Goal: Task Accomplishment & Management: Manage account settings

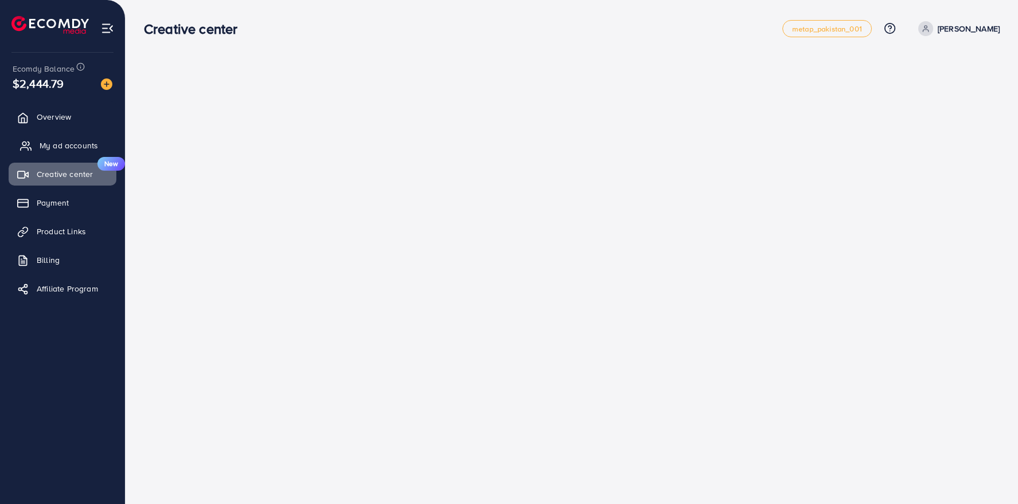
click at [64, 153] on link "My ad accounts" at bounding box center [63, 145] width 108 height 23
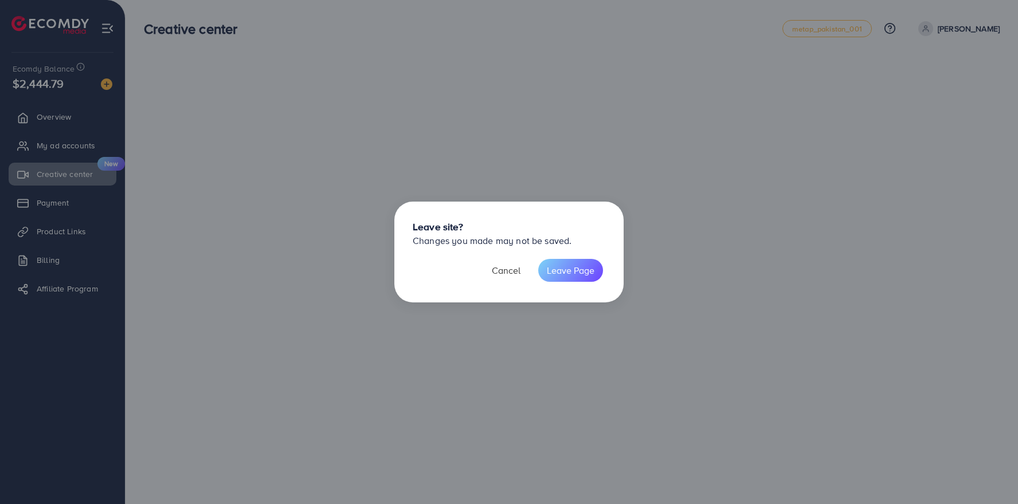
click at [502, 273] on button "Cancel" at bounding box center [506, 270] width 46 height 23
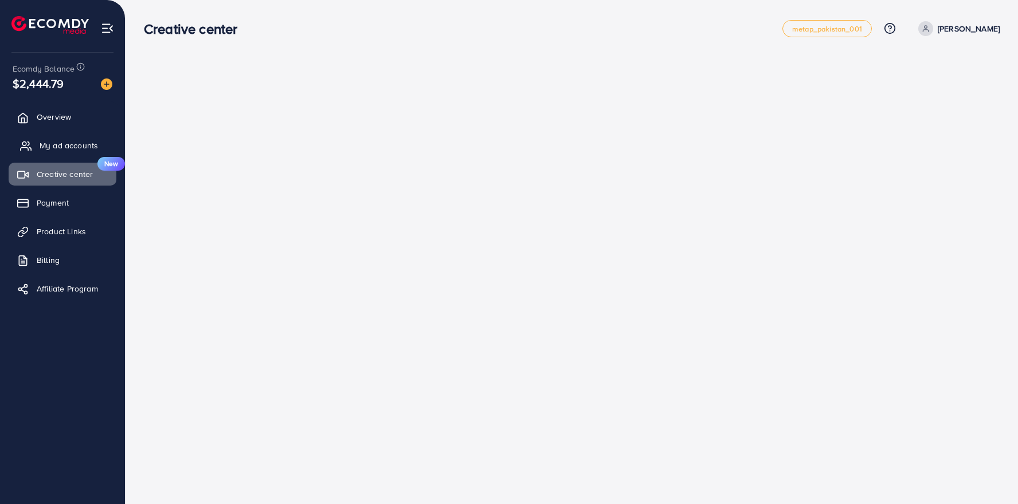
click at [76, 144] on span "My ad accounts" at bounding box center [69, 145] width 58 height 11
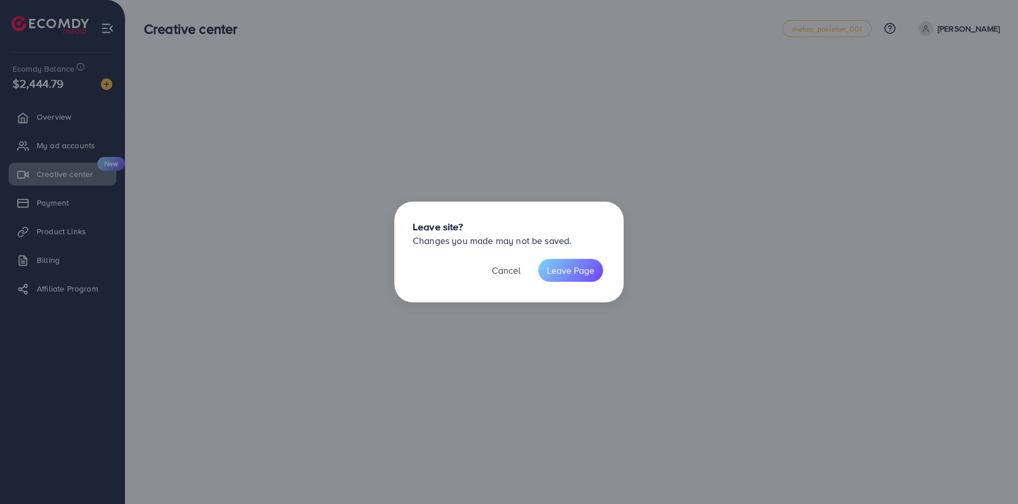
click at [509, 273] on button "Cancel" at bounding box center [506, 270] width 46 height 23
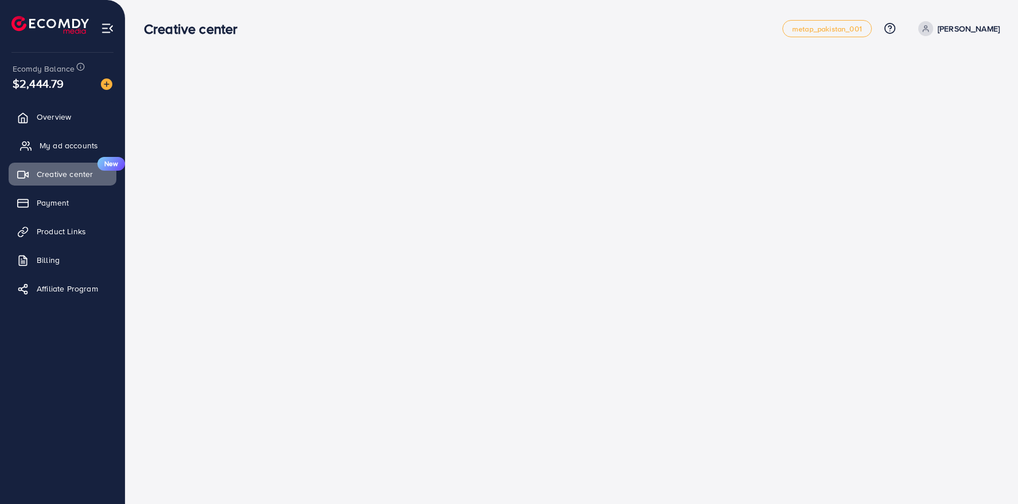
click at [75, 145] on span "My ad accounts" at bounding box center [69, 145] width 58 height 11
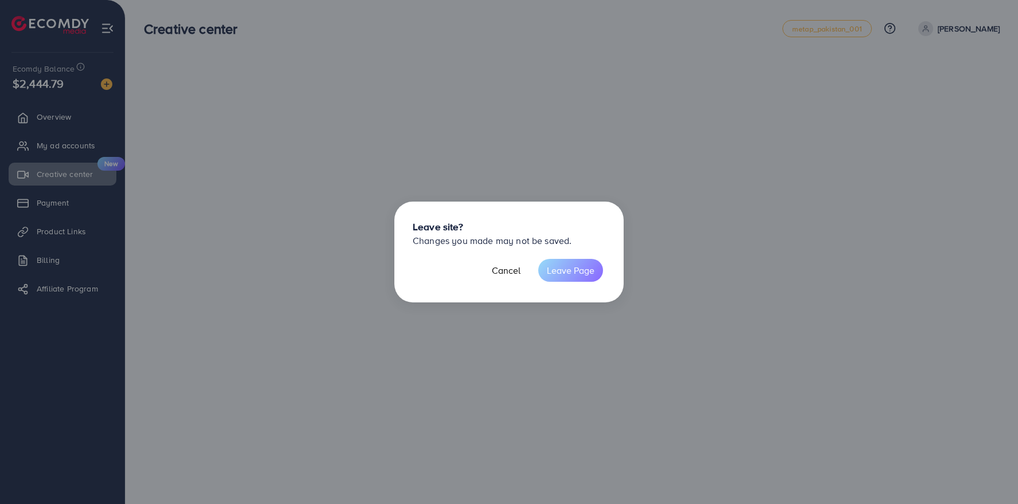
click at [558, 272] on button "Leave Page" at bounding box center [570, 270] width 65 height 23
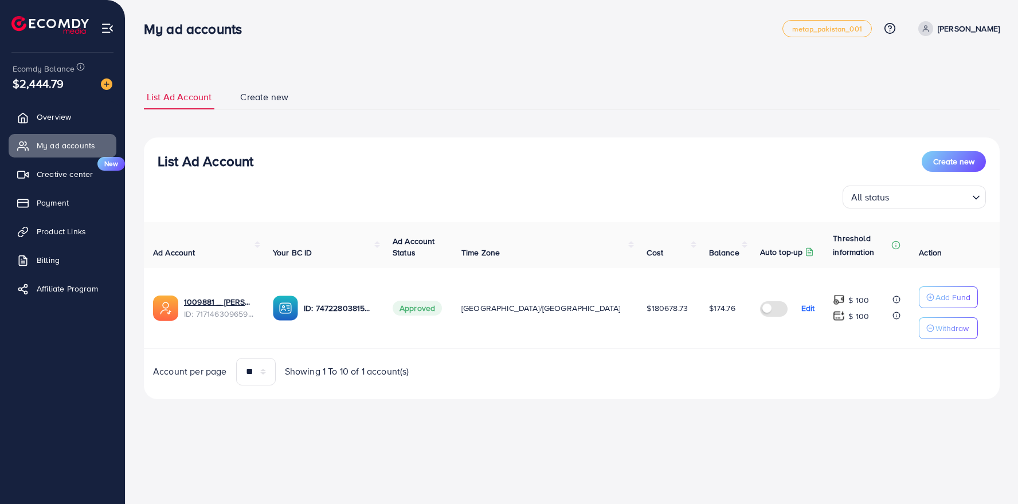
click at [382, 78] on div "List Ad Account Create new List Ad Account Create new All status Loading... Ad …" at bounding box center [571, 242] width 855 height 342
click at [454, 60] on div "List Ad Account Create new List Ad Account Create new All status Loading... Ad …" at bounding box center [571, 215] width 892 height 431
